Goal: Task Accomplishment & Management: Use online tool/utility

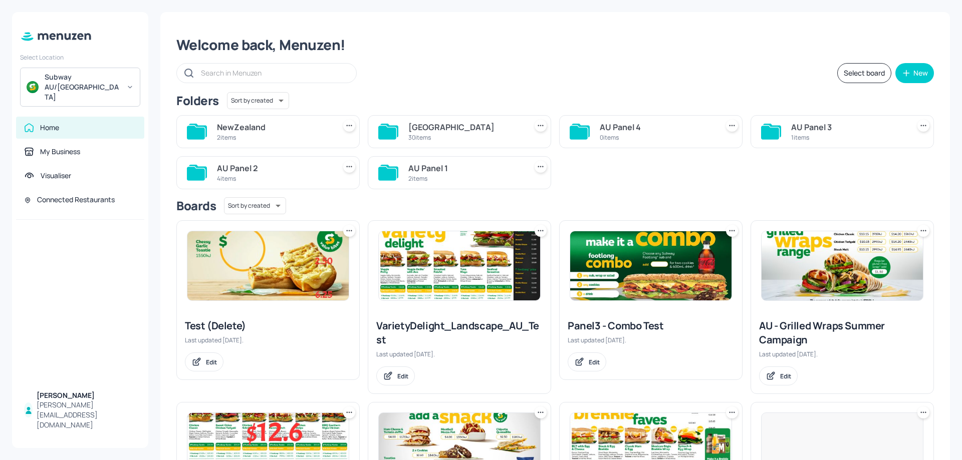
click at [116, 82] on div "Subway AU/[GEOGRAPHIC_DATA]" at bounding box center [83, 87] width 76 height 30
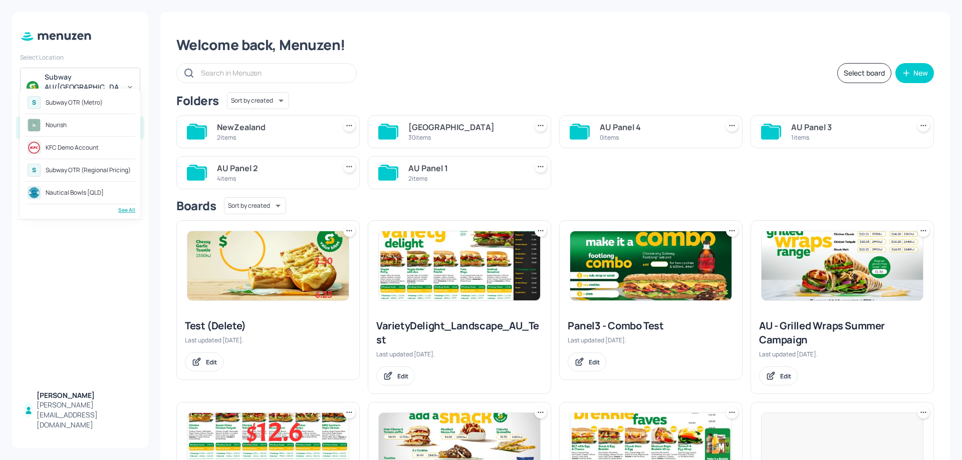
click at [92, 101] on div "Subway OTR (Metro)" at bounding box center [74, 103] width 57 height 6
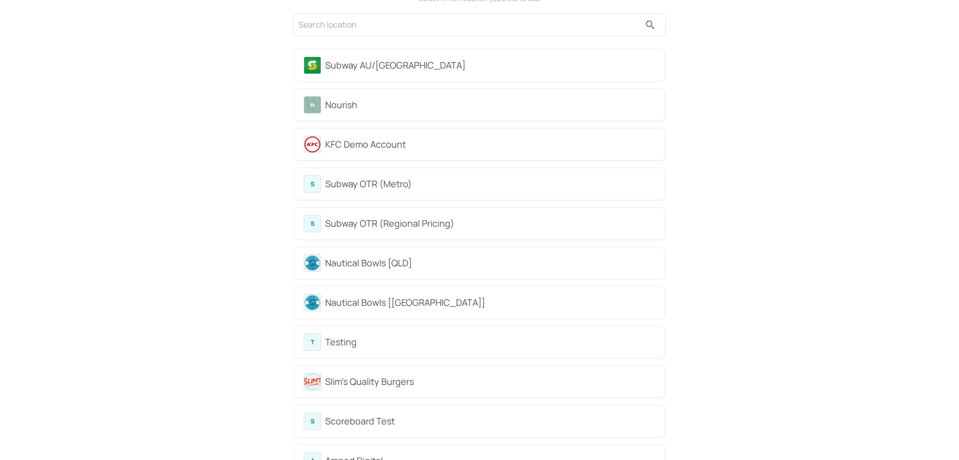
scroll to position [100, 0]
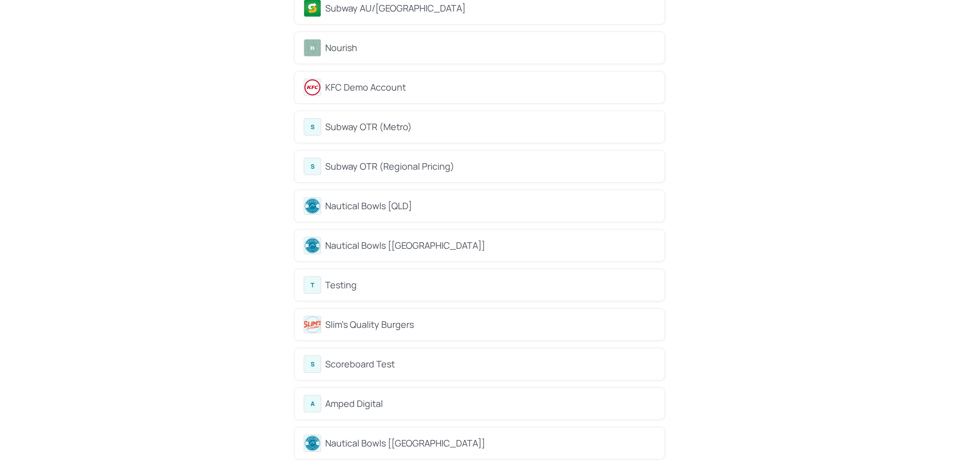
click at [386, 126] on div "Subway OTR (Metro)" at bounding box center [490, 127] width 330 height 14
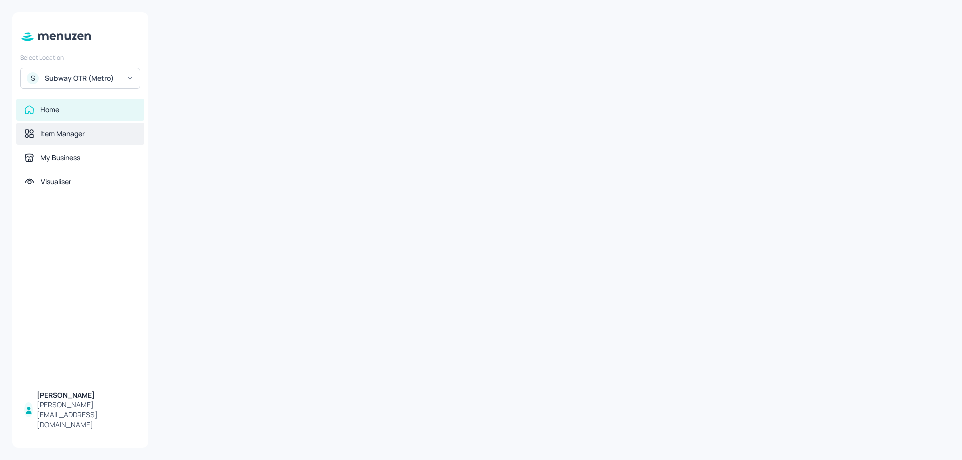
click at [120, 131] on div "Item Manager" at bounding box center [80, 134] width 112 height 10
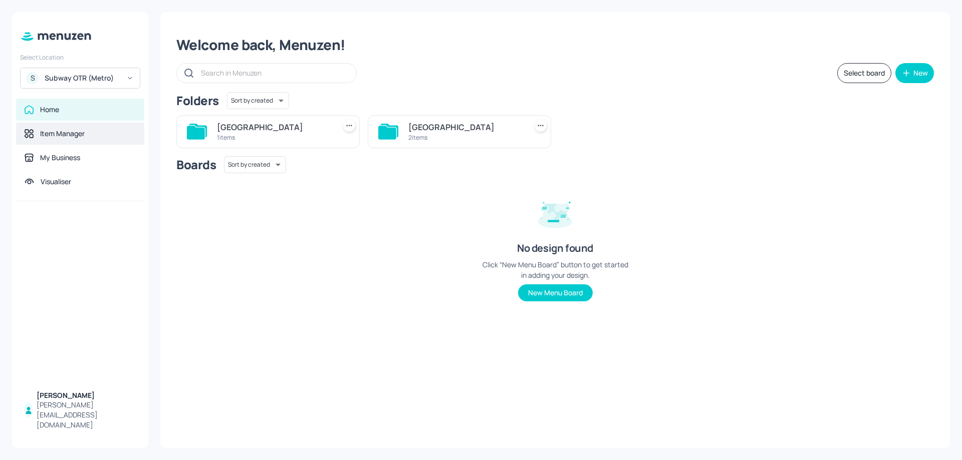
click at [61, 135] on div "Item Manager" at bounding box center [62, 134] width 45 height 10
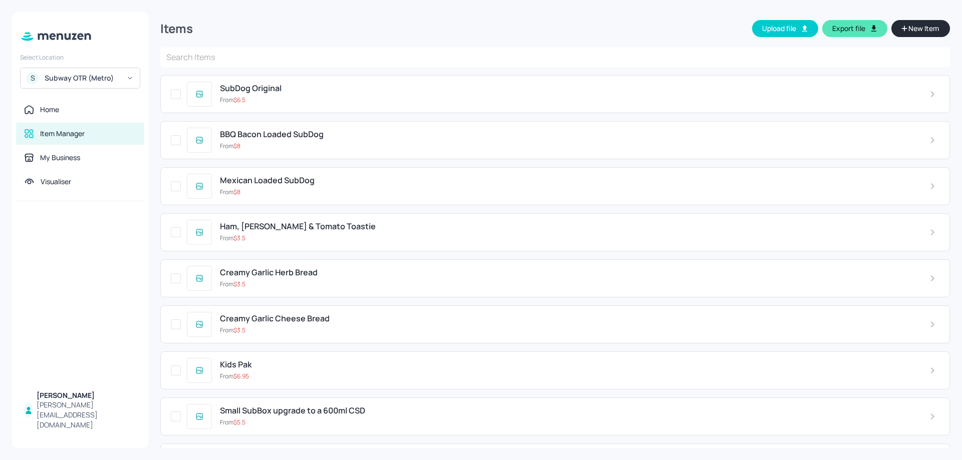
click at [291, 55] on input "text" at bounding box center [554, 57] width 789 height 20
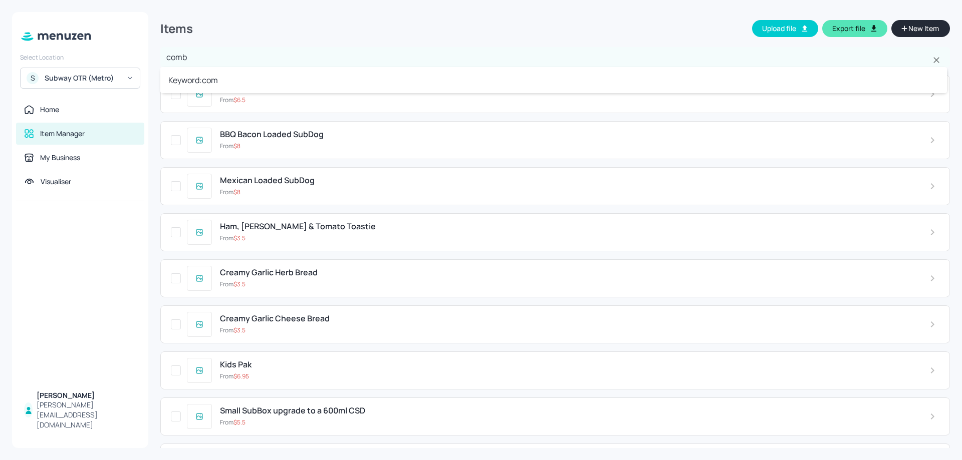
type input "combo"
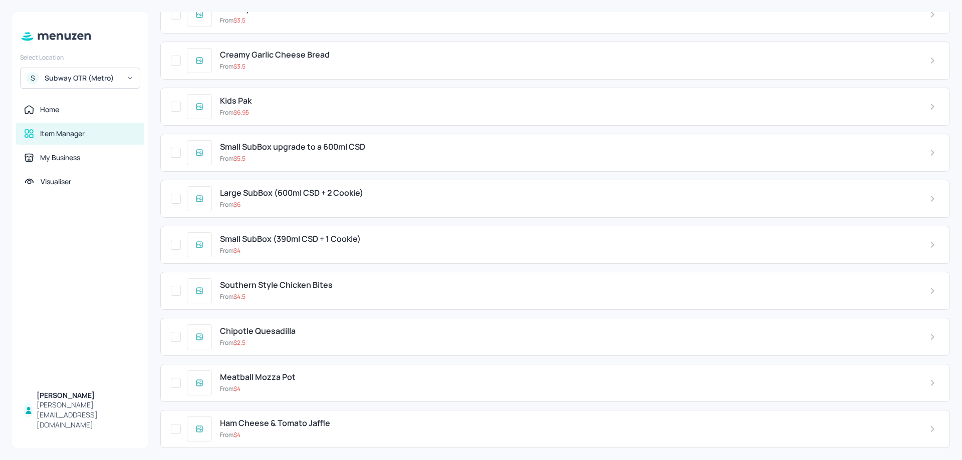
scroll to position [246, 0]
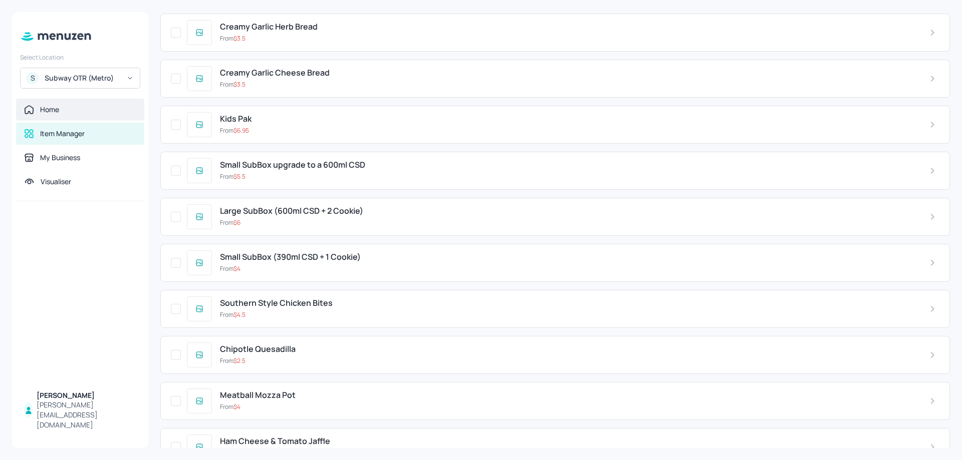
click at [51, 115] on div "Home" at bounding box center [80, 110] width 128 height 22
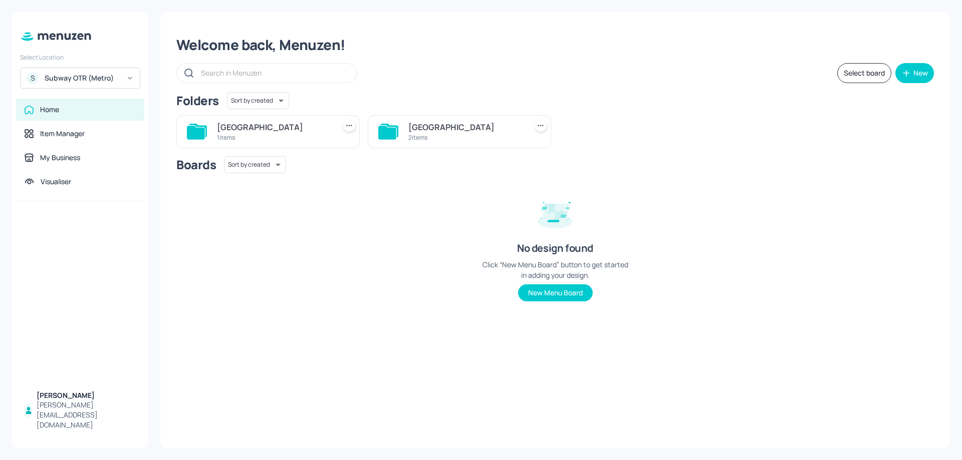
click at [393, 127] on icon at bounding box center [388, 132] width 20 height 16
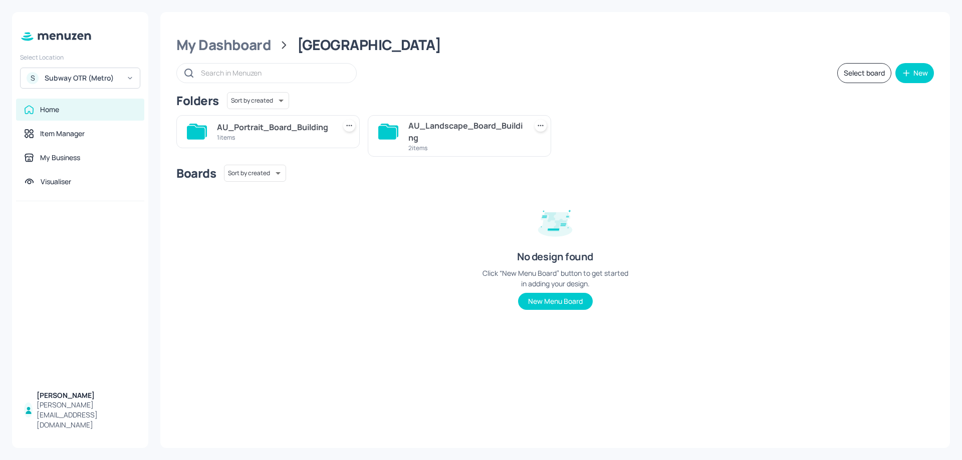
click at [208, 130] on div "AU_Portrait_Board_Building 1 items" at bounding box center [267, 131] width 183 height 33
click at [286, 138] on div "1 items" at bounding box center [274, 137] width 114 height 9
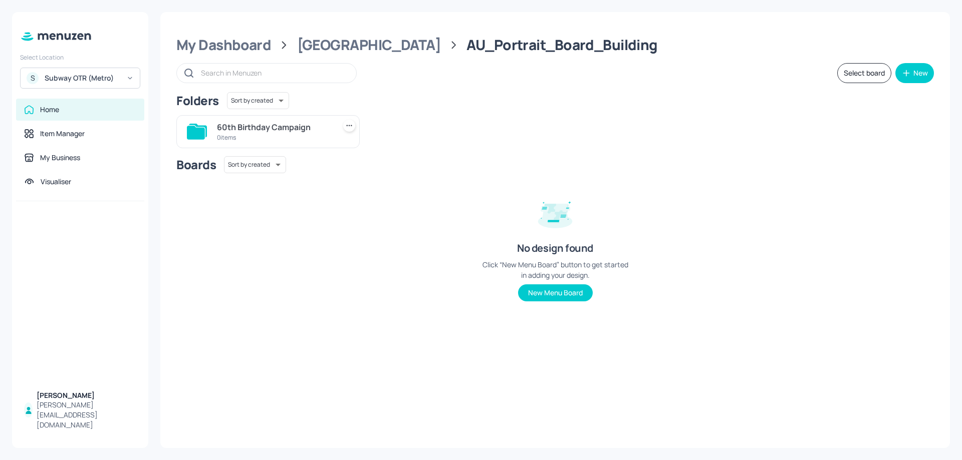
click at [279, 137] on div "0 items" at bounding box center [274, 137] width 114 height 9
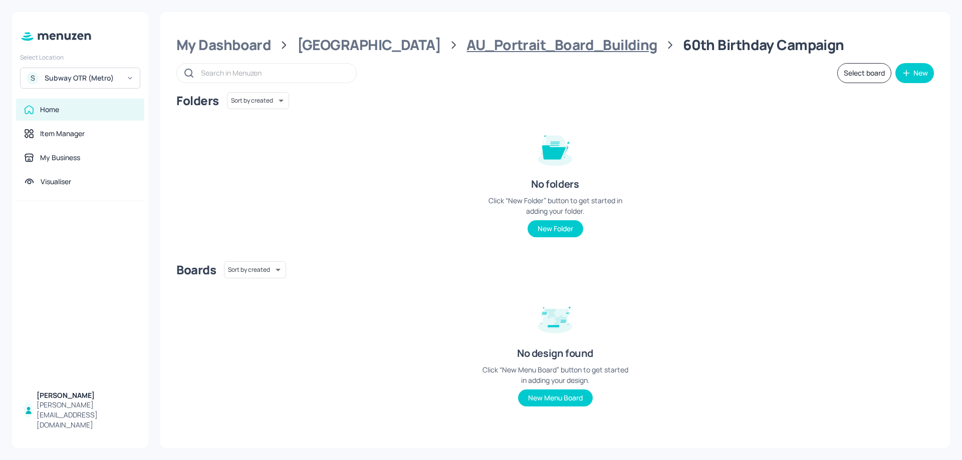
click at [506, 44] on div "AU_Portrait_Board_Building" at bounding box center [561, 45] width 190 height 18
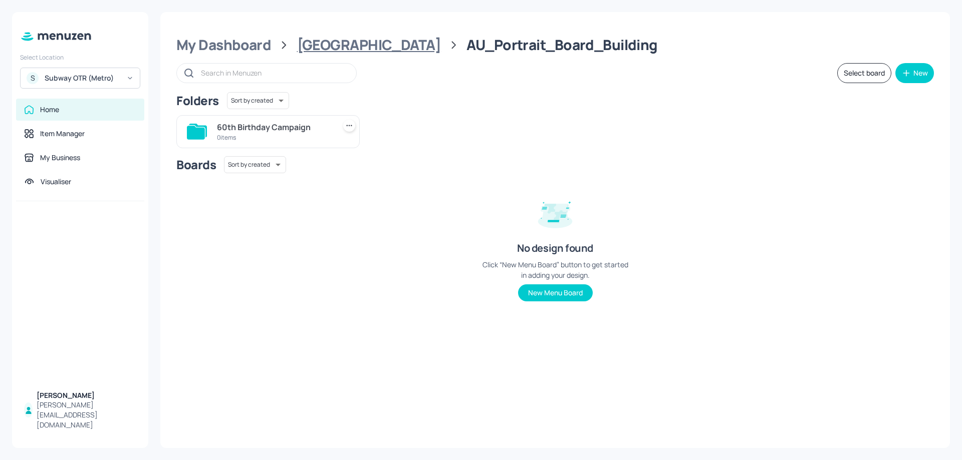
click at [351, 43] on div "[GEOGRAPHIC_DATA]" at bounding box center [369, 45] width 144 height 18
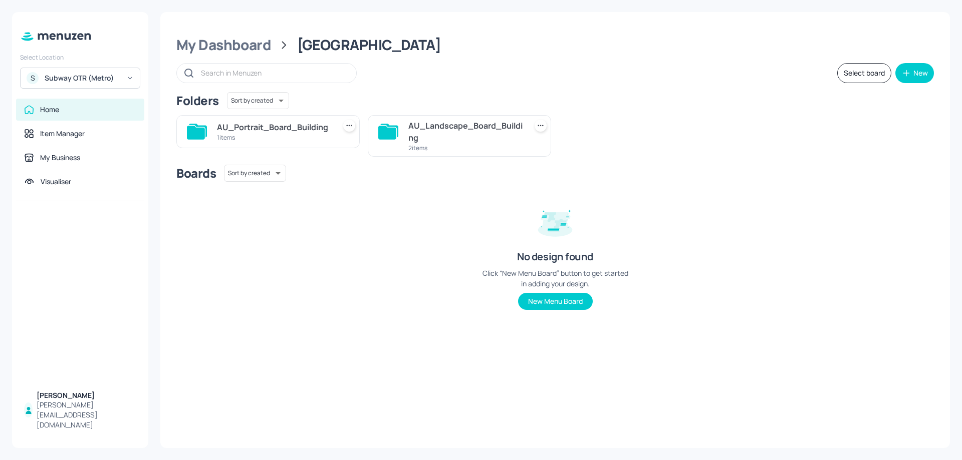
click at [432, 123] on div "AU_Landscape_Board_Building" at bounding box center [465, 132] width 114 height 24
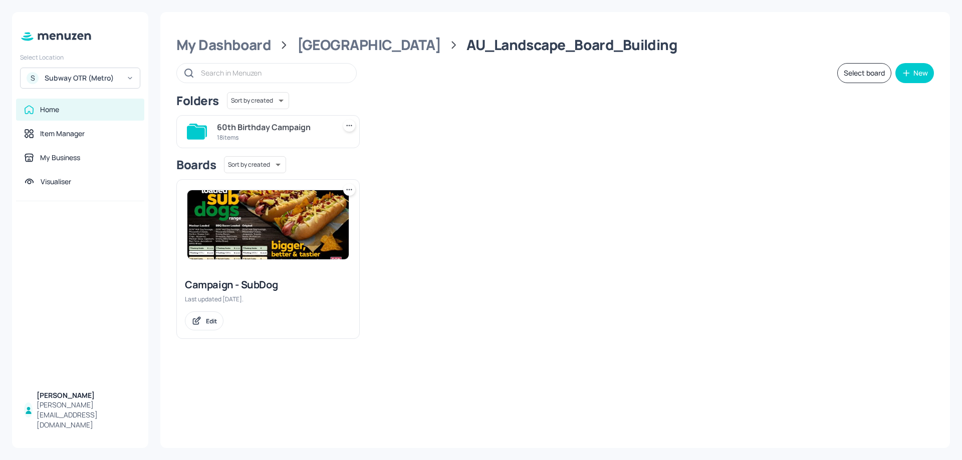
click at [315, 227] on img at bounding box center [267, 224] width 161 height 69
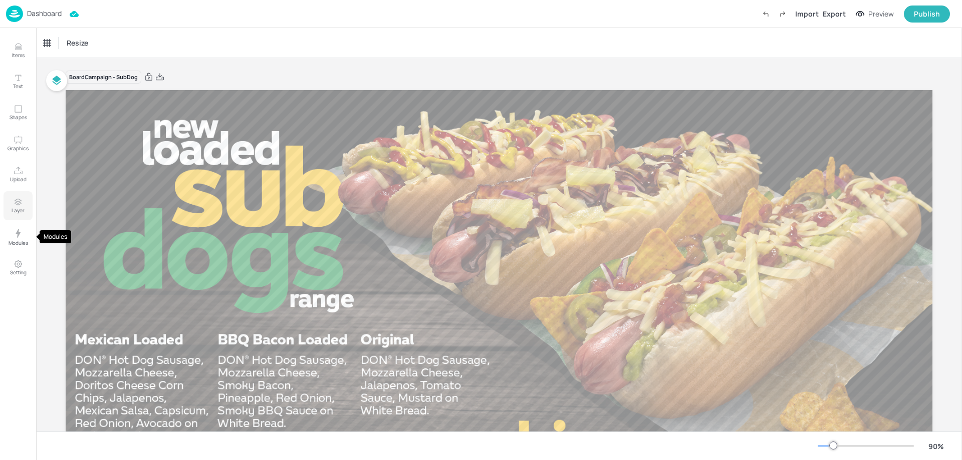
click at [15, 220] on button "Layer" at bounding box center [18, 205] width 29 height 29
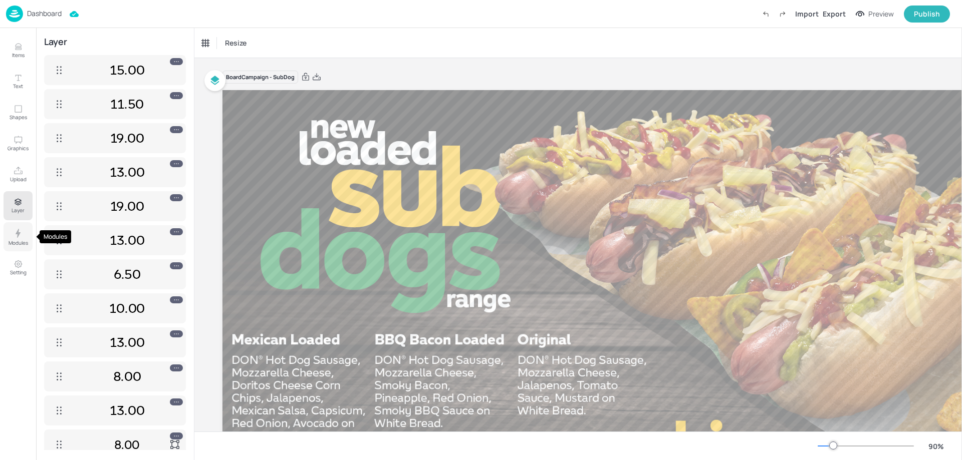
click at [11, 233] on button "Modules" at bounding box center [18, 236] width 29 height 29
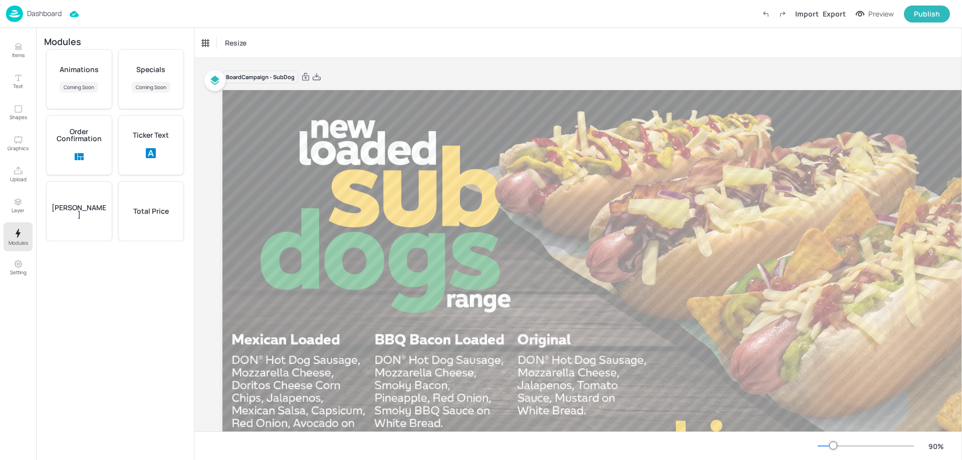
click at [15, 9] on img at bounding box center [14, 14] width 17 height 17
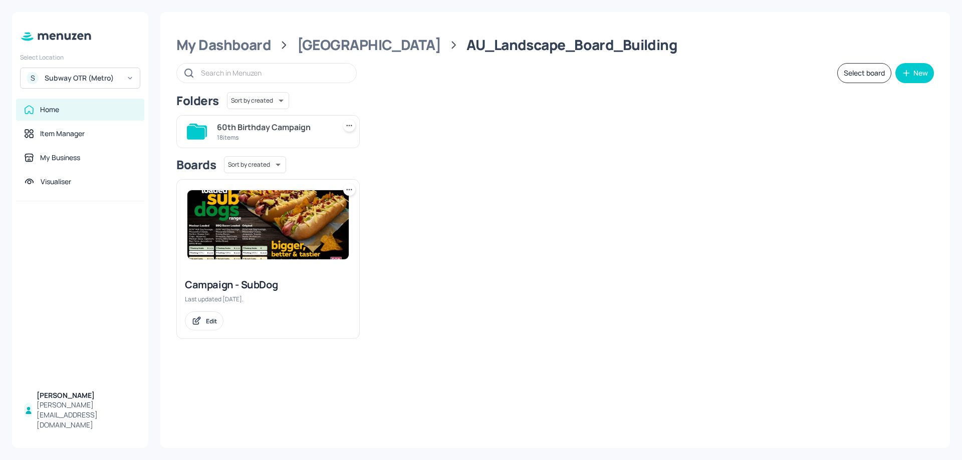
click at [15, 9] on div "Select Location S Subway OTR (Metro) Home Item Manager My Business Visualiser […" at bounding box center [481, 230] width 962 height 460
